Goal: Task Accomplishment & Management: Use online tool/utility

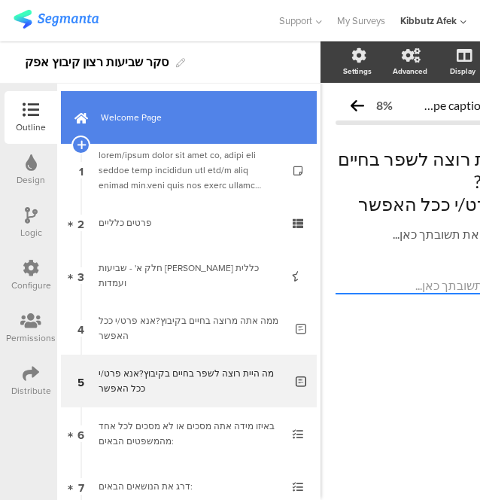
click at [190, 115] on span "Welcome Page" at bounding box center [197, 117] width 193 height 15
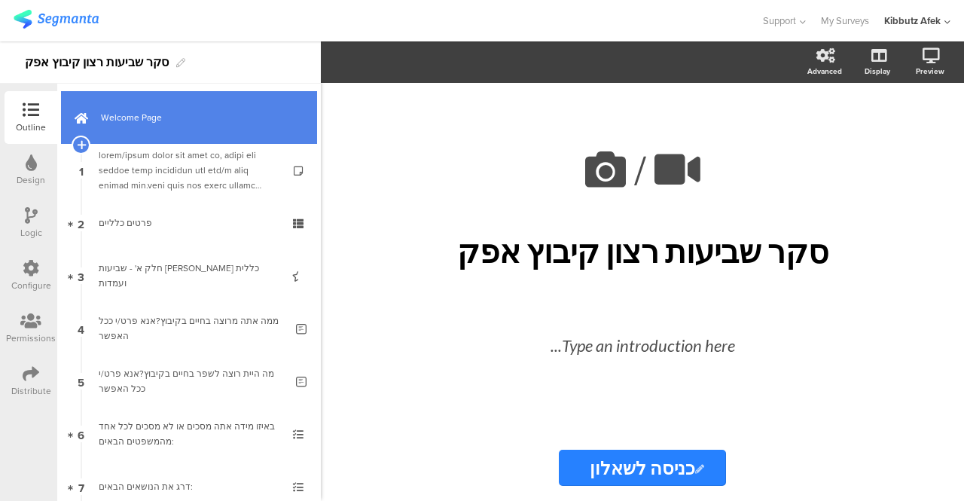
click at [136, 118] on span "Welcome Page" at bounding box center [197, 117] width 193 height 15
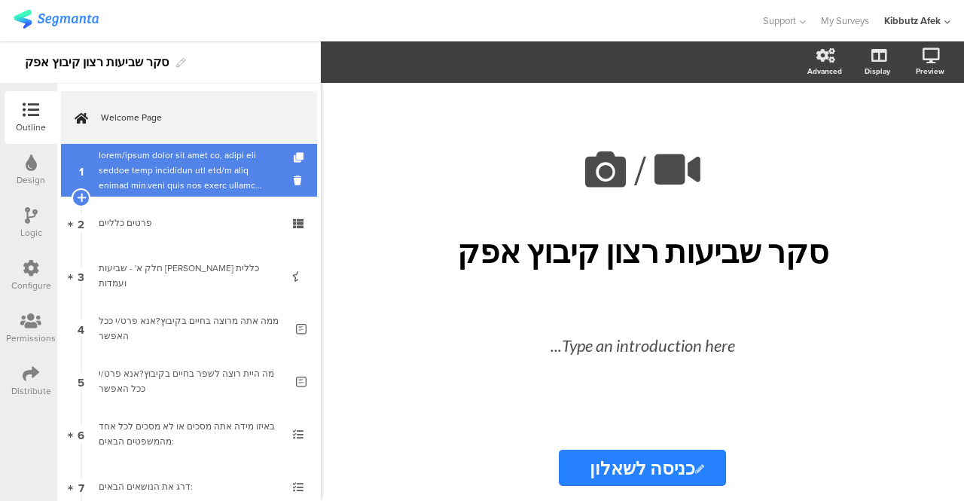
click at [137, 162] on div at bounding box center [189, 170] width 180 height 45
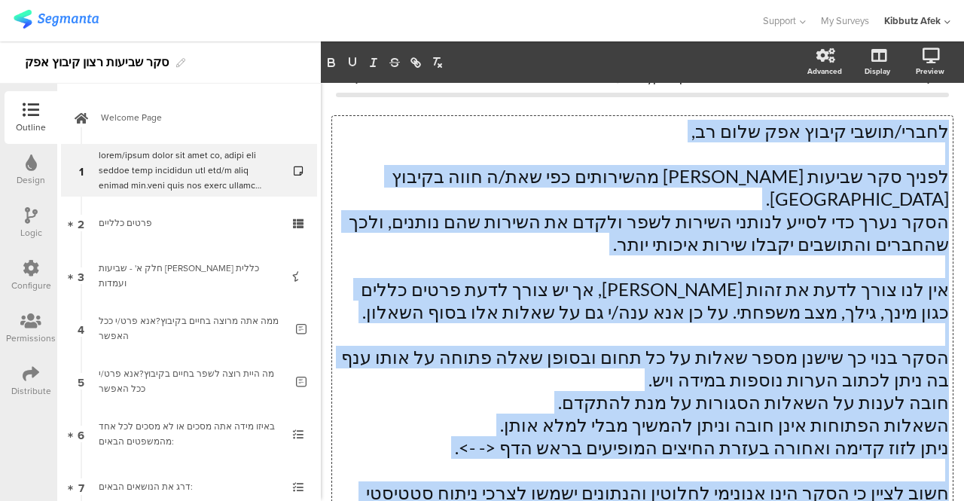
scroll to position [188, 0]
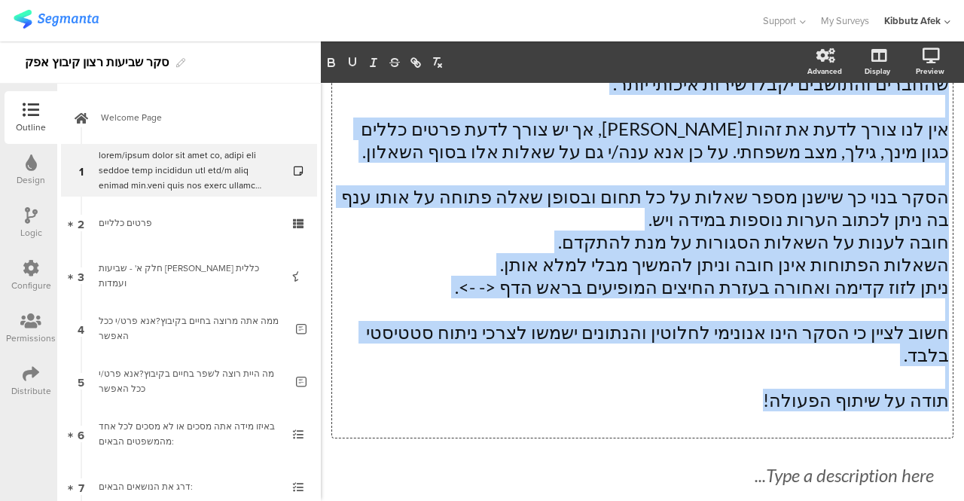
drag, startPoint x: 935, startPoint y: 160, endPoint x: 598, endPoint y: 364, distance: 393.8
click at [598, 364] on div "לחברי/תושבי קיבוץ אפק שלום רב, לפניך סקר שביעות [PERSON_NAME] מהשירותים כפי שאת…" at bounding box center [642, 197] width 620 height 482
copy div "lorem/ipsum dolor sit amet co, adipi eli seddoe temp incididun utl etd/m aliq e…"
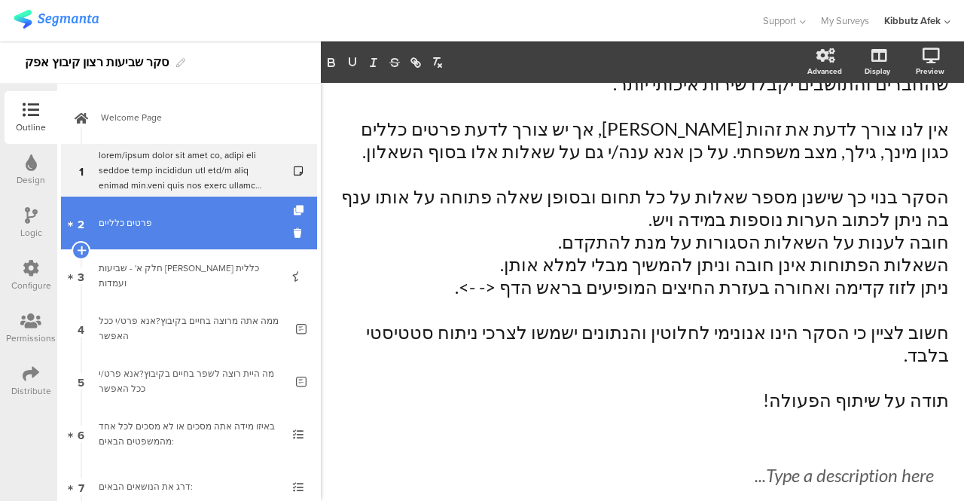
click at [139, 227] on div "פרטים כלליים" at bounding box center [189, 222] width 180 height 15
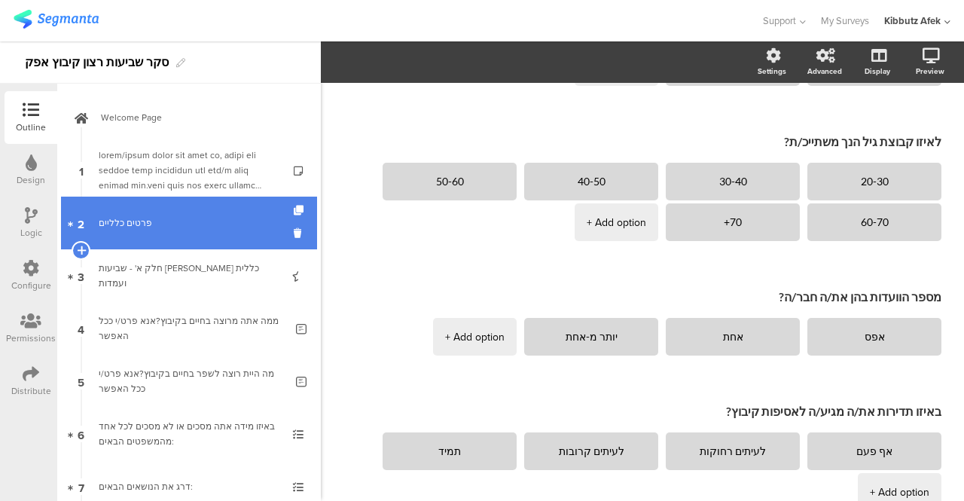
scroll to position [211, 0]
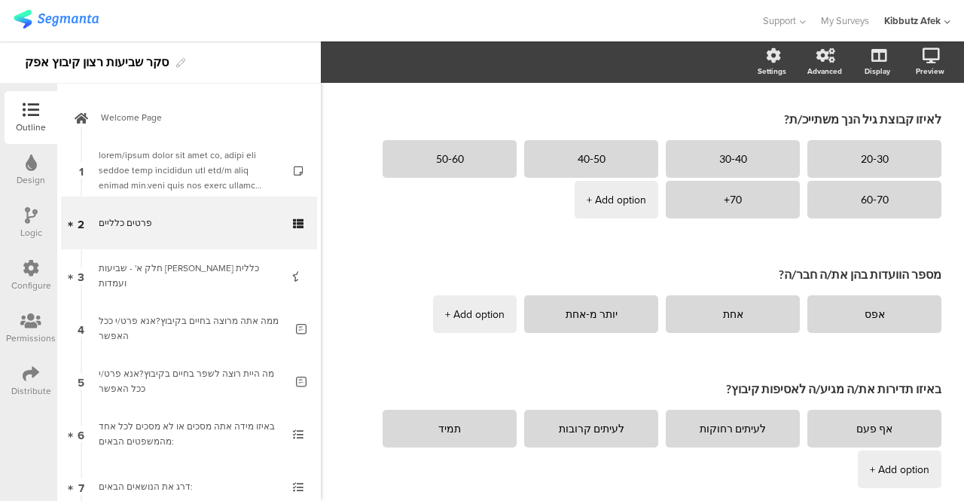
click at [65, 22] on img at bounding box center [56, 19] width 85 height 19
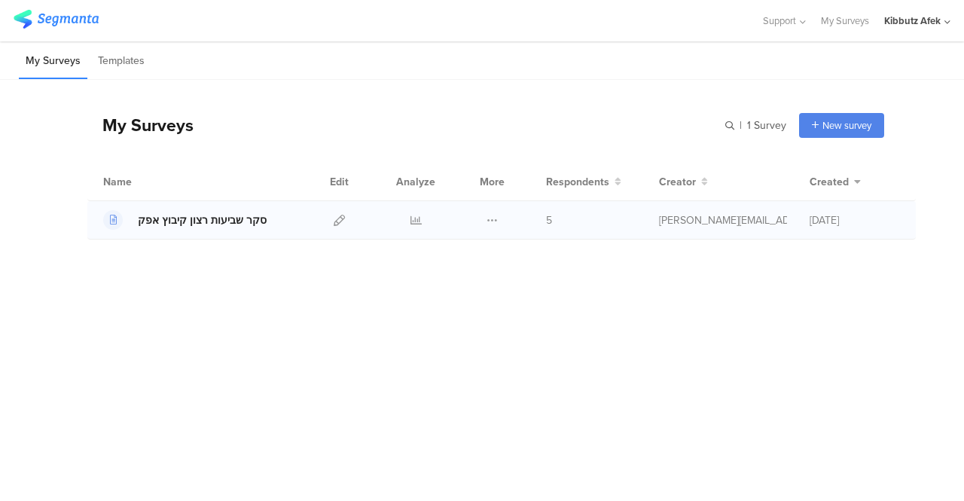
click at [220, 216] on div "סקר שביעות רצון קיבוץ אפק" at bounding box center [202, 220] width 129 height 16
